Goal: Task Accomplishment & Management: Use online tool/utility

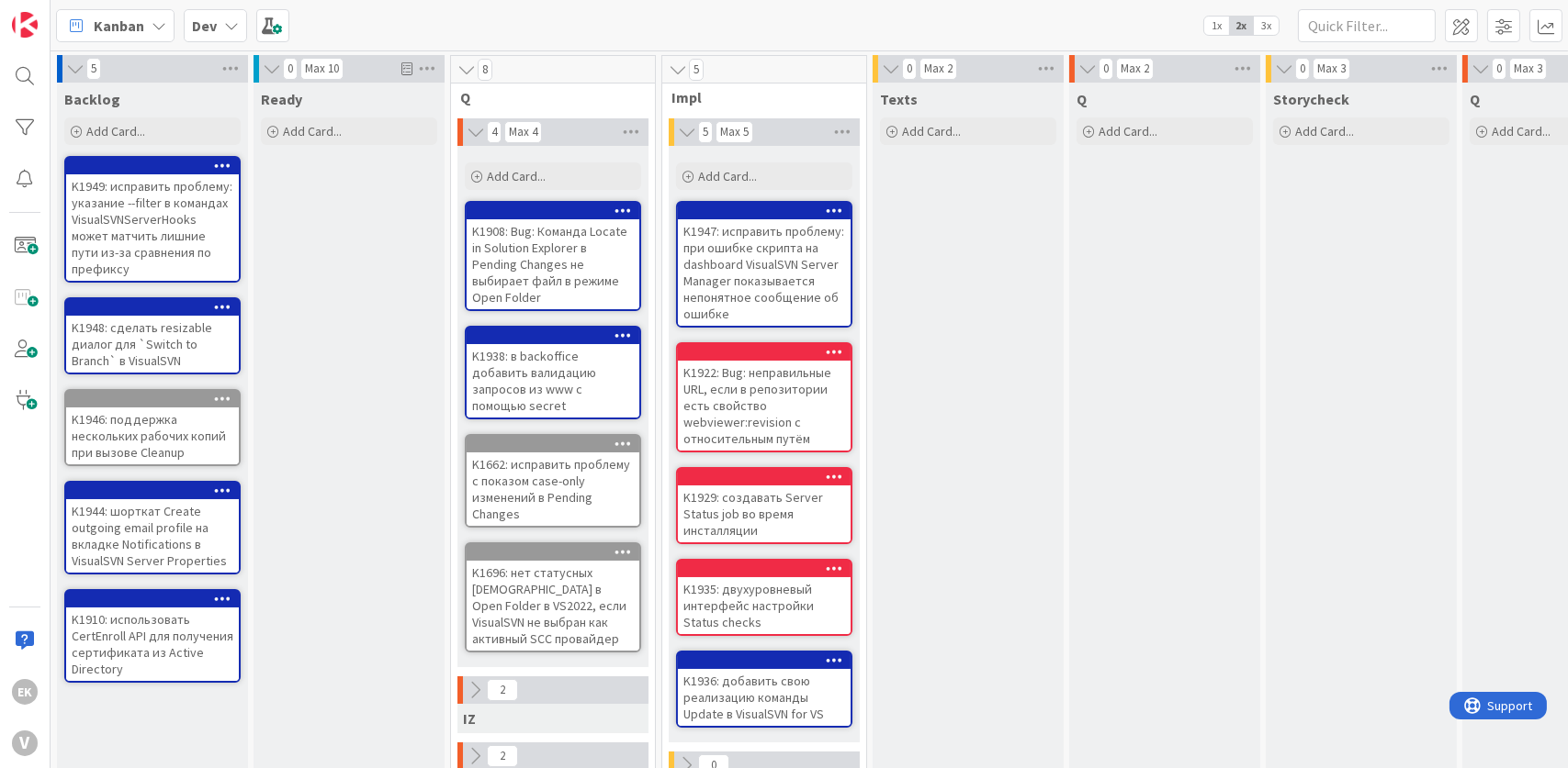
drag, startPoint x: 355, startPoint y: 291, endPoint x: 322, endPoint y: 242, distance: 59.1
click at [322, 242] on div "Ready Add Card..." at bounding box center [349, 657] width 191 height 1152
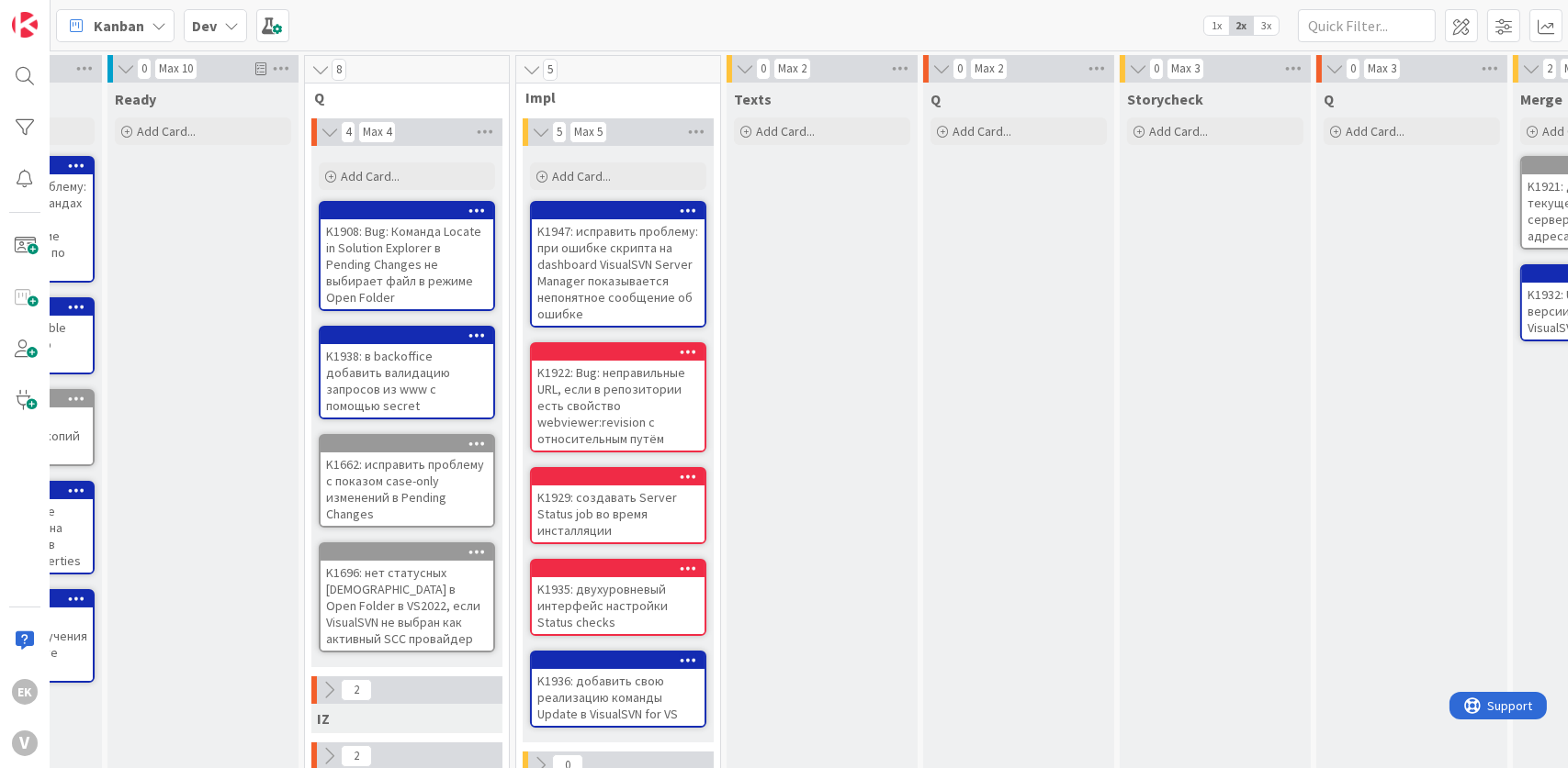
scroll to position [0, 150]
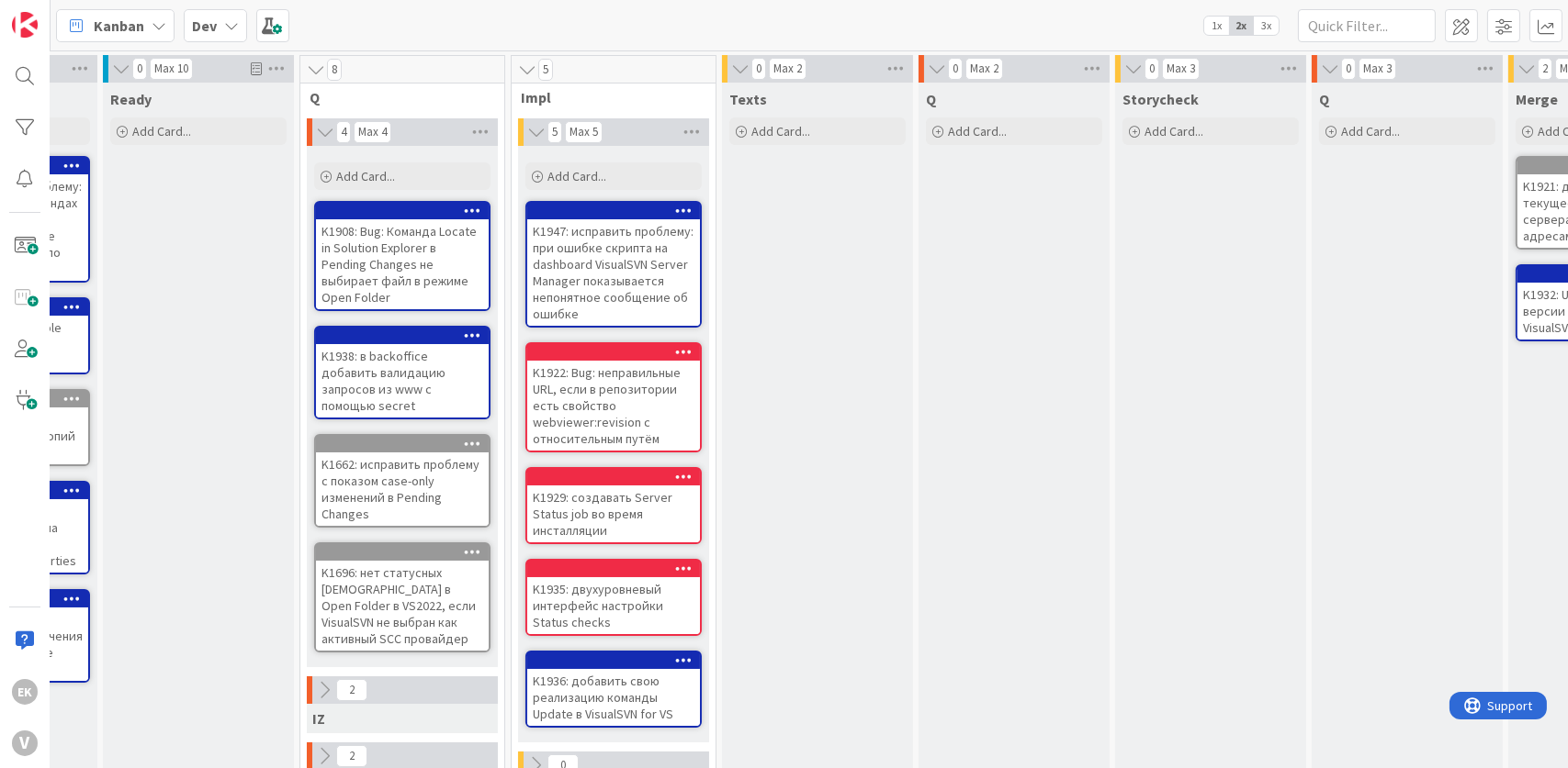
drag, startPoint x: 811, startPoint y: 627, endPoint x: 788, endPoint y: 632, distance: 23.5
click at [788, 632] on div "Texts Add Card..." at bounding box center [818, 657] width 191 height 1152
drag, startPoint x: 788, startPoint y: 632, endPoint x: 764, endPoint y: 603, distance: 37.6
click at [764, 603] on div "Texts Add Card..." at bounding box center [818, 657] width 191 height 1152
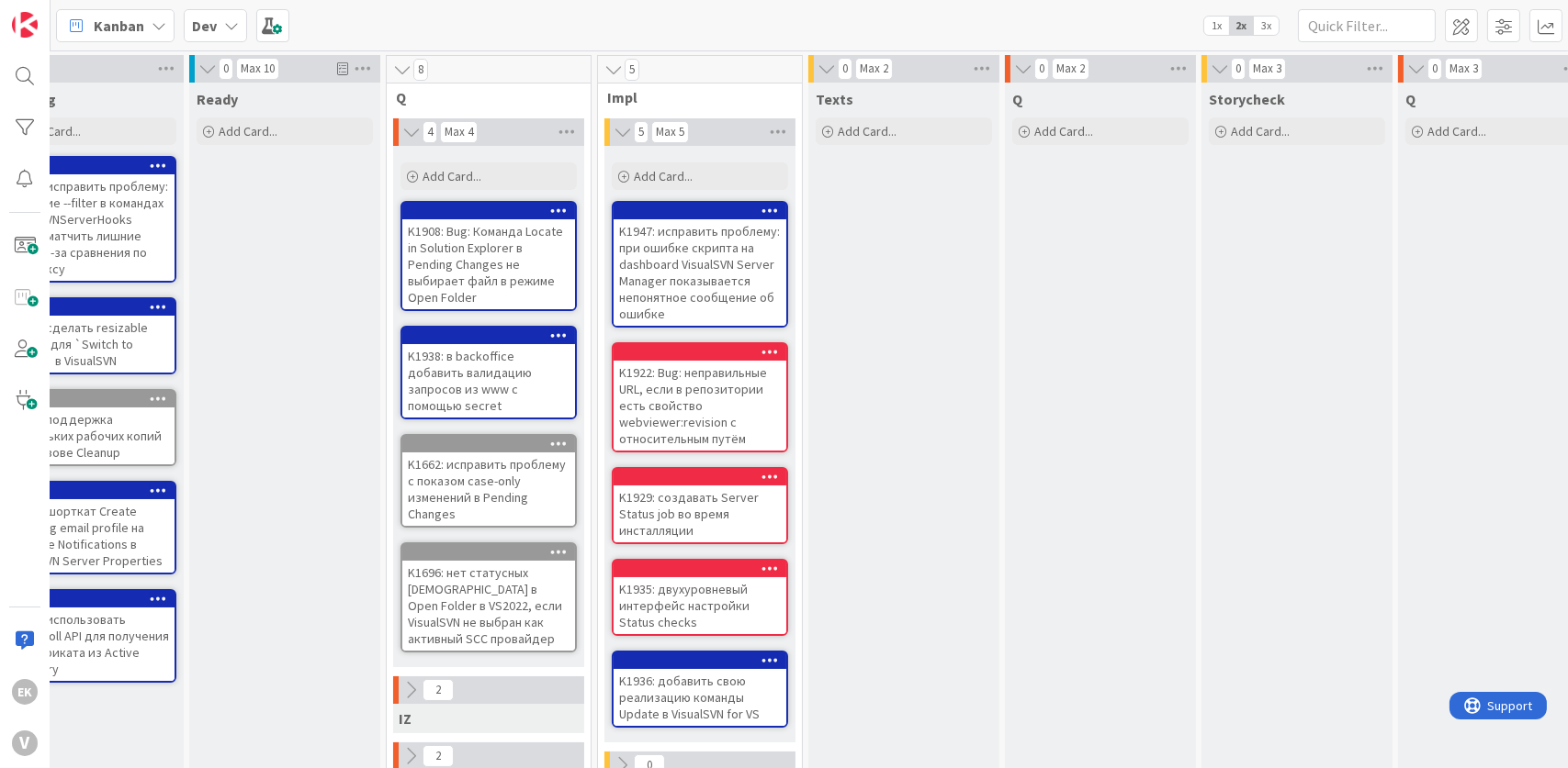
scroll to position [0, 0]
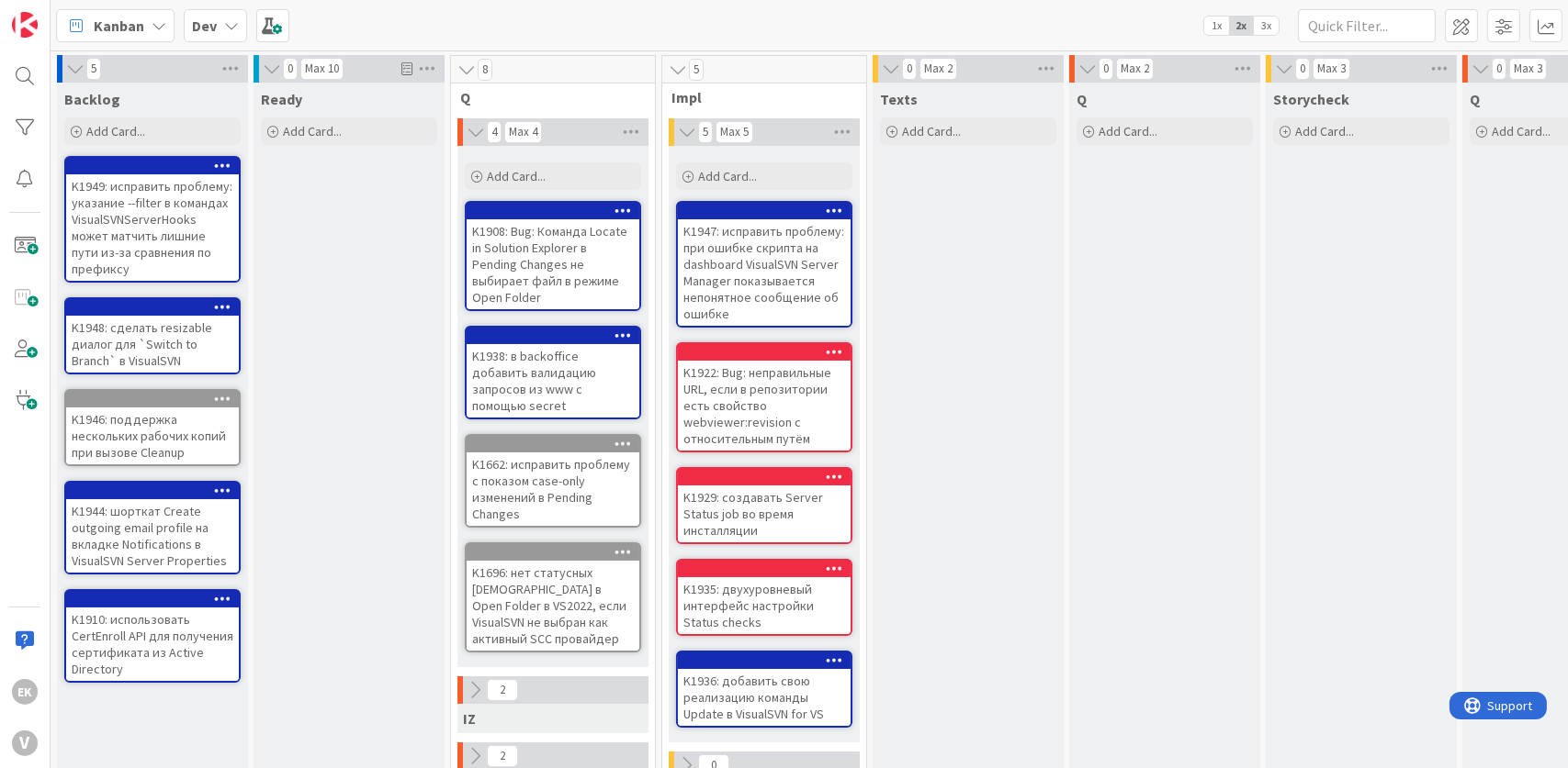
click at [310, 309] on div "Ready Add Card..." at bounding box center [349, 657] width 191 height 1152
drag, startPoint x: 310, startPoint y: 309, endPoint x: 299, endPoint y: 257, distance: 53.2
click at [299, 257] on div "Ready Add Card..." at bounding box center [349, 657] width 191 height 1152
click at [311, 340] on div "Ready Add Card..." at bounding box center [349, 657] width 191 height 1152
click at [941, 350] on div "Texts Add Card..." at bounding box center [968, 657] width 191 height 1152
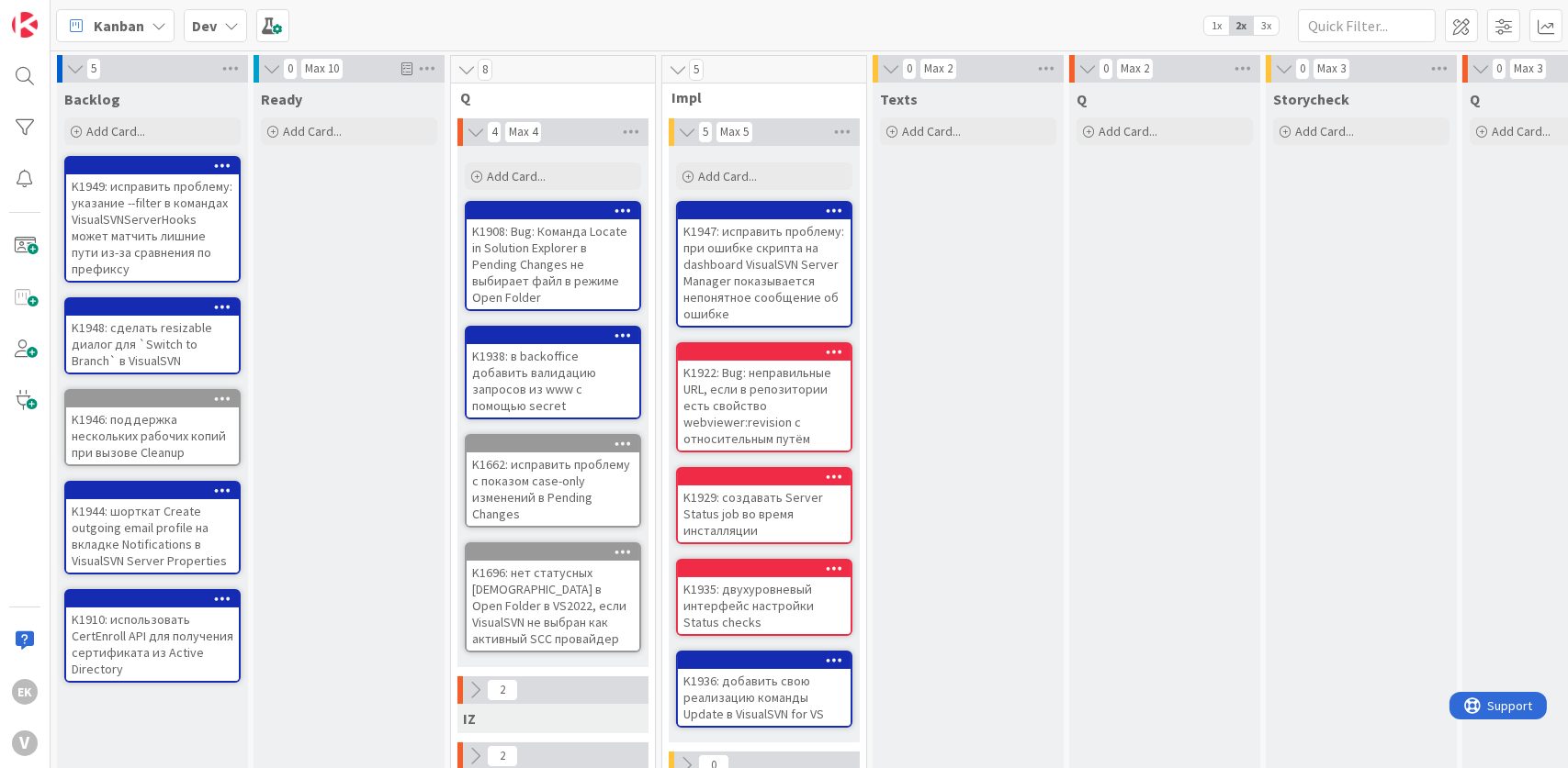
drag, startPoint x: 909, startPoint y: 403, endPoint x: 990, endPoint y: 534, distance: 154.0
click at [990, 534] on div "Texts Add Card..." at bounding box center [968, 657] width 191 height 1152
drag, startPoint x: 961, startPoint y: 460, endPoint x: 922, endPoint y: 375, distance: 93.5
click at [922, 375] on div "Texts Add Card..." at bounding box center [968, 657] width 191 height 1152
click at [358, 563] on div "Ready Add Card..." at bounding box center [349, 657] width 191 height 1152
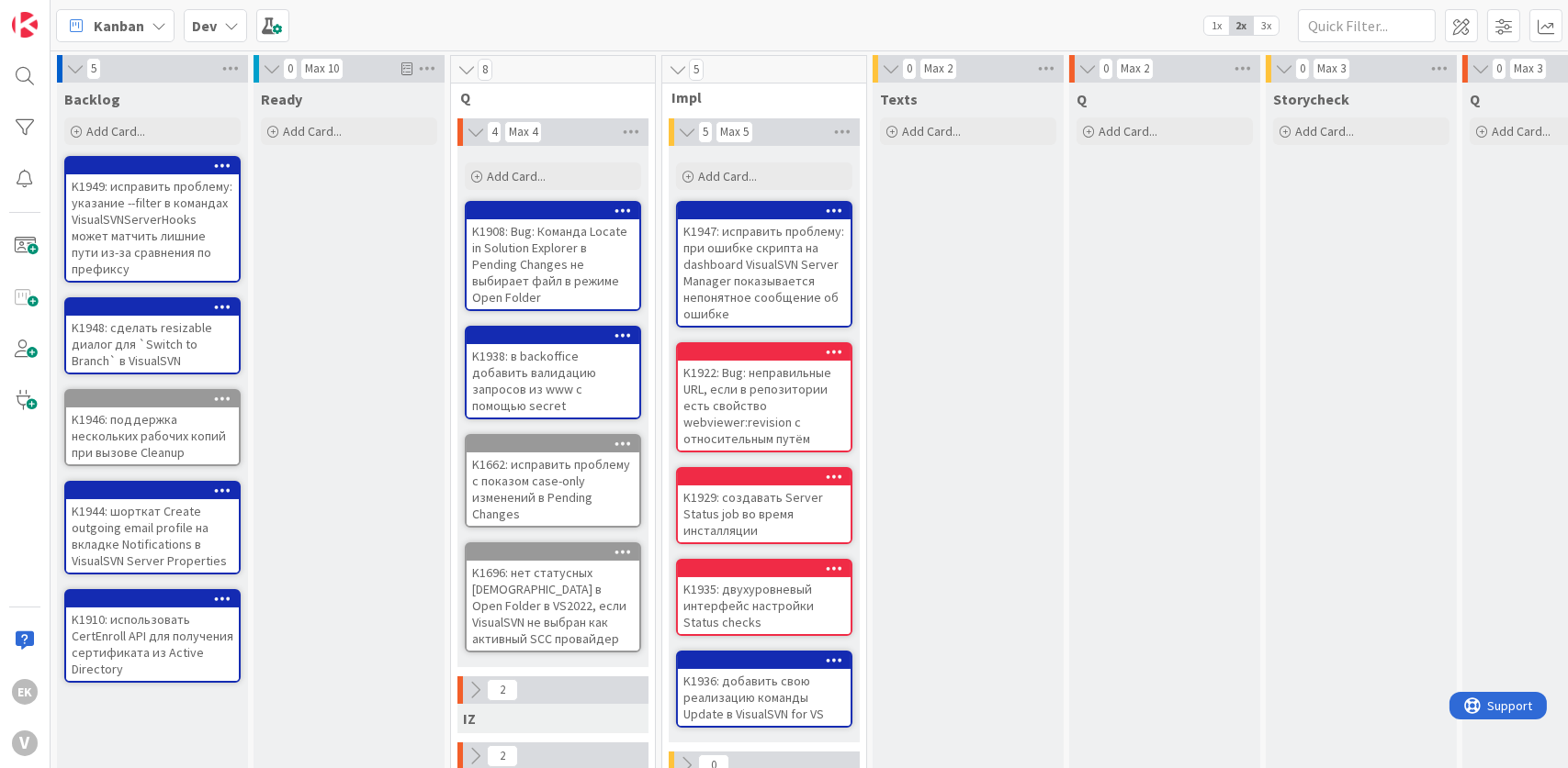
drag, startPoint x: 347, startPoint y: 345, endPoint x: 308, endPoint y: 365, distance: 43.8
click at [308, 365] on div "Ready Add Card..." at bounding box center [349, 657] width 191 height 1152
